Goal: Register for event/course

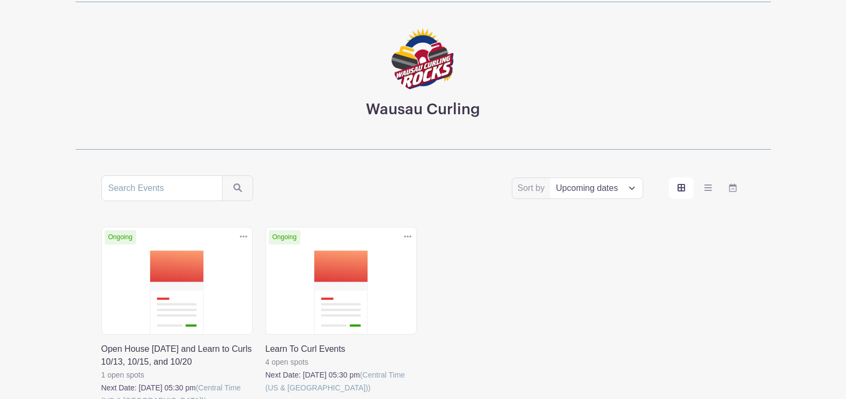
scroll to position [107, 0]
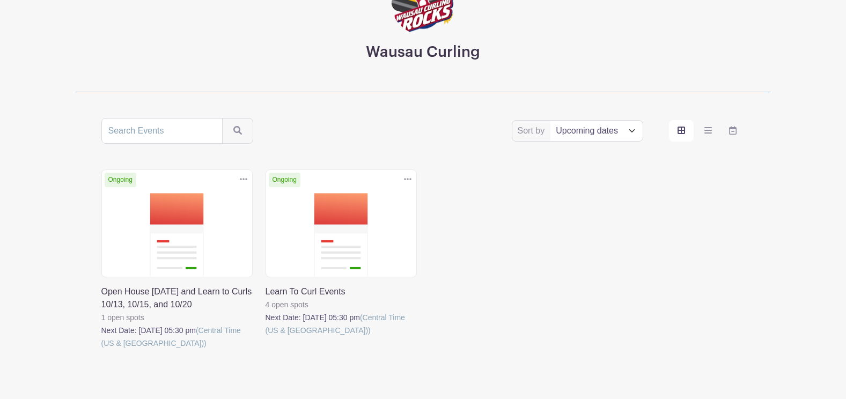
click at [101, 350] on link at bounding box center [101, 350] width 0 height 0
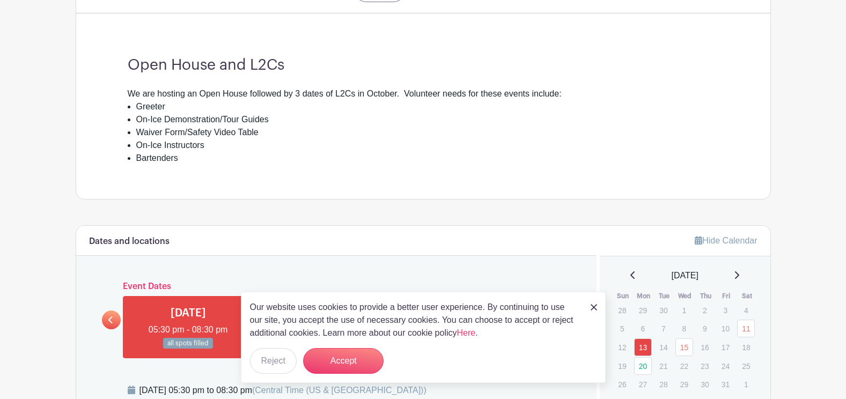
scroll to position [322, 0]
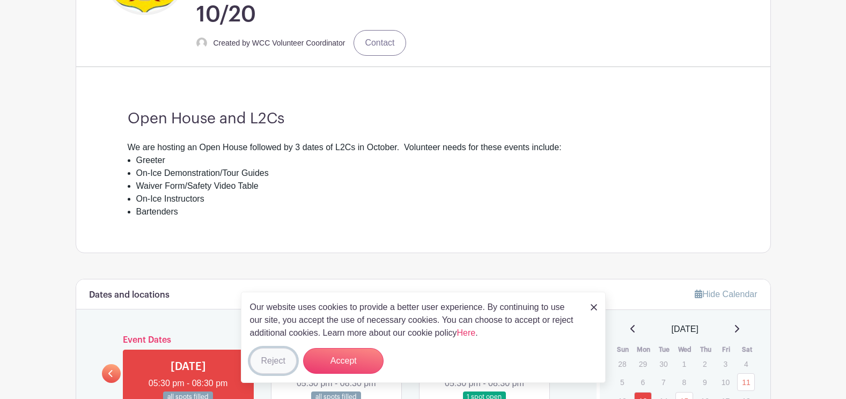
click at [276, 356] on button "Reject" at bounding box center [273, 361] width 47 height 26
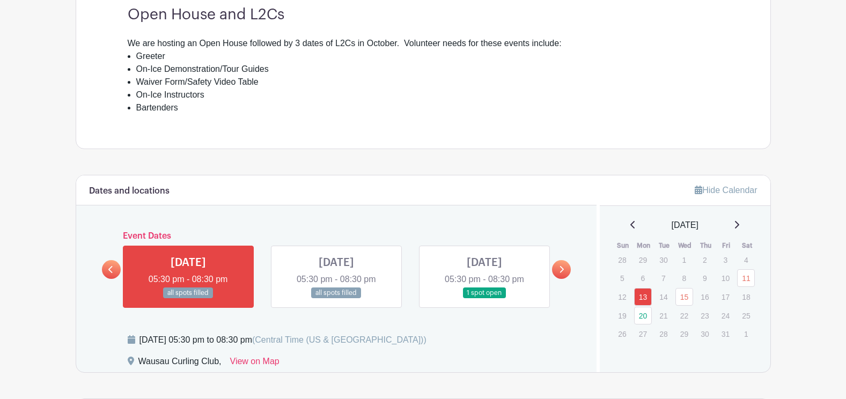
scroll to position [429, 0]
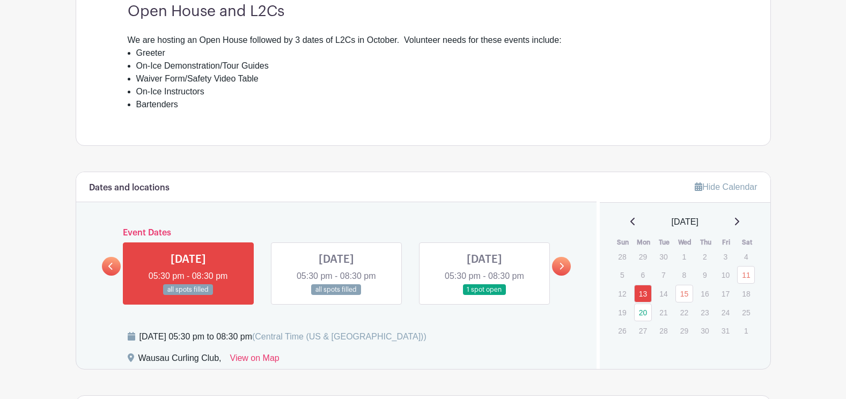
click at [336, 296] on link at bounding box center [336, 296] width 0 height 0
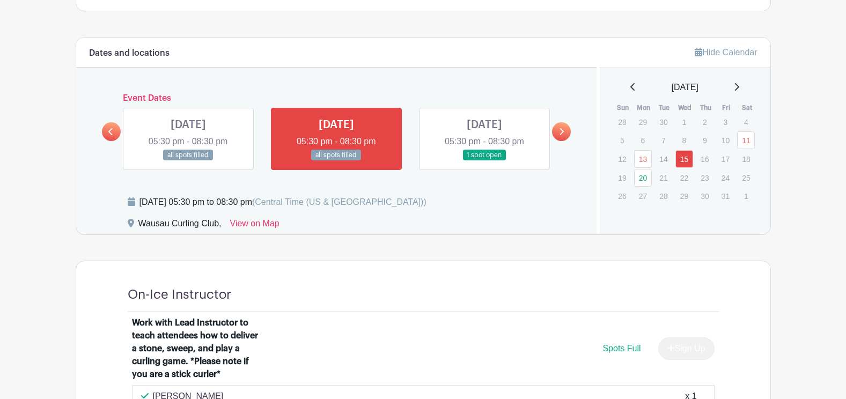
scroll to position [563, 0]
click at [484, 161] on link at bounding box center [484, 161] width 0 height 0
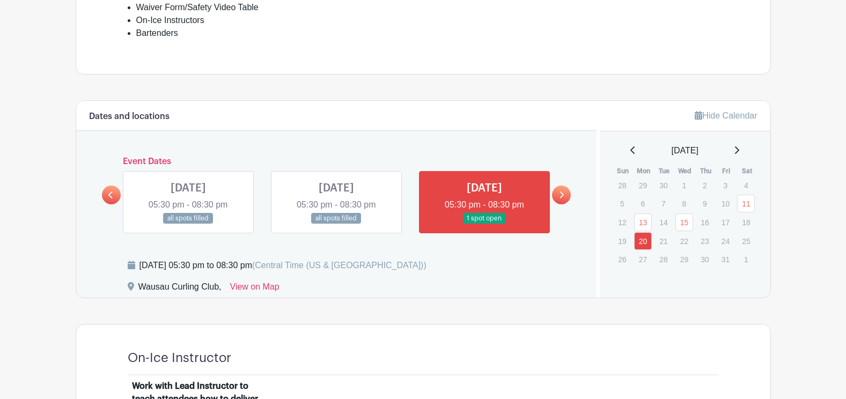
scroll to position [484, 0]
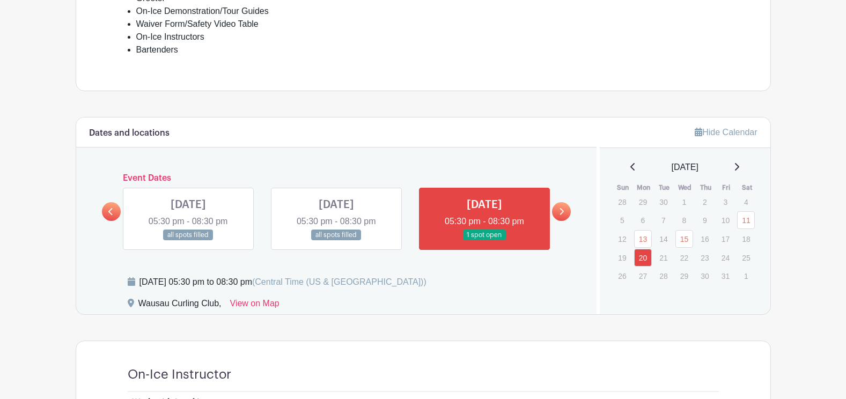
click at [563, 211] on icon at bounding box center [562, 211] width 4 height 7
click at [563, 208] on icon at bounding box center [561, 212] width 5 height 8
click at [188, 241] on link at bounding box center [188, 241] width 0 height 0
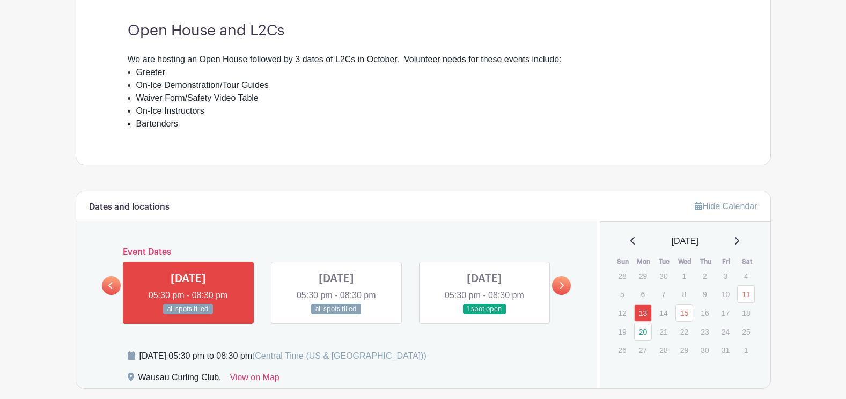
scroll to position [412, 0]
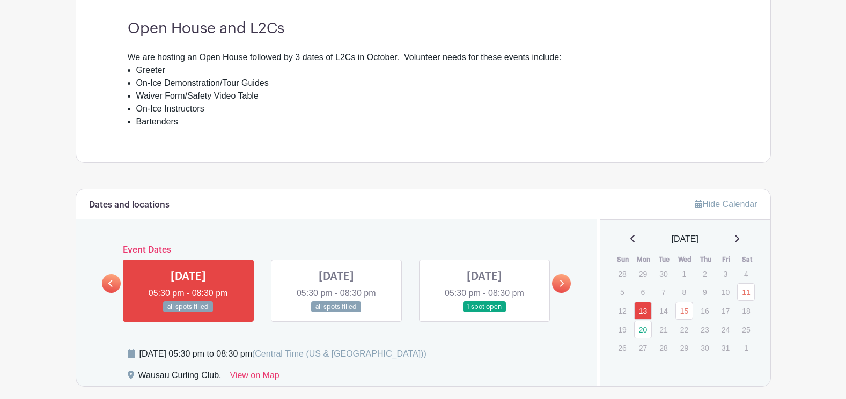
click at [108, 281] on link at bounding box center [111, 283] width 19 height 19
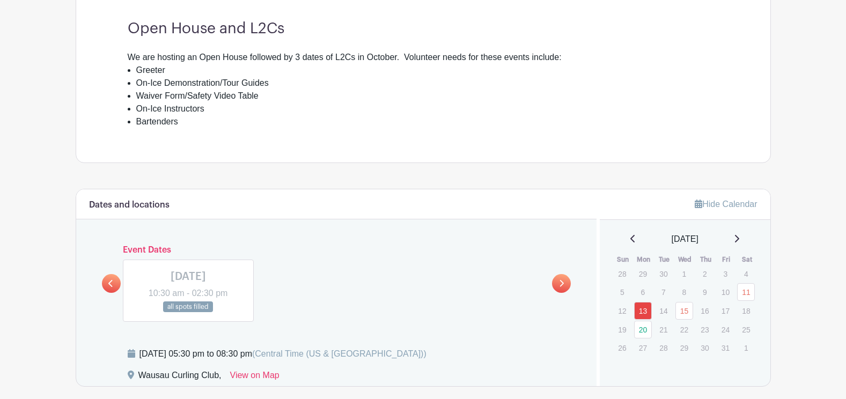
click at [562, 280] on icon at bounding box center [561, 284] width 5 height 8
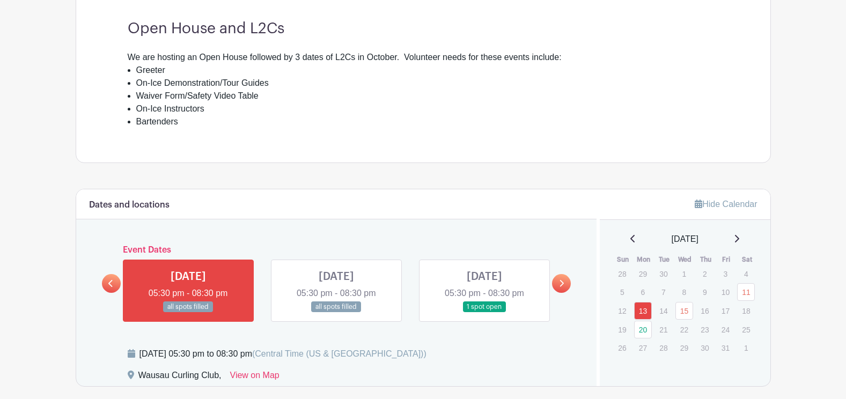
click at [562, 280] on icon at bounding box center [561, 284] width 5 height 8
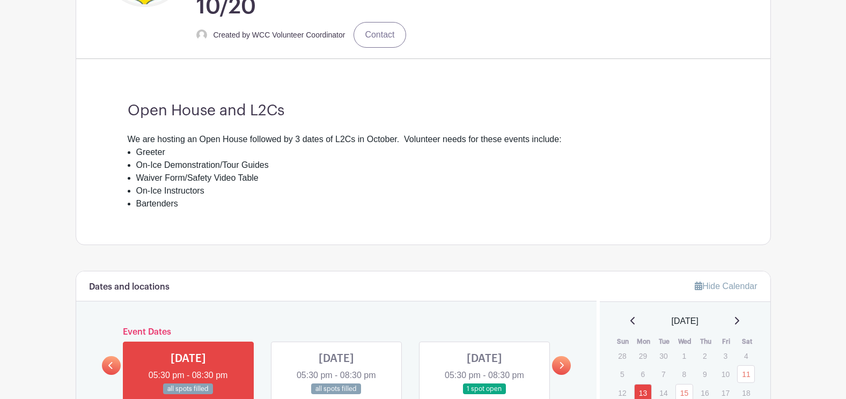
scroll to position [197, 0]
